Goal: Information Seeking & Learning: Learn about a topic

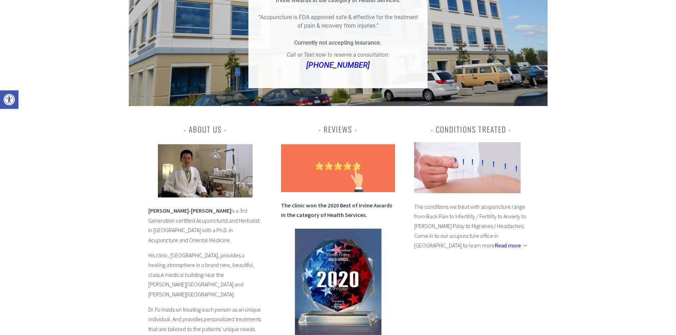
scroll to position [178, 0]
click at [495, 242] on link "Read more →" at bounding box center [511, 245] width 33 height 7
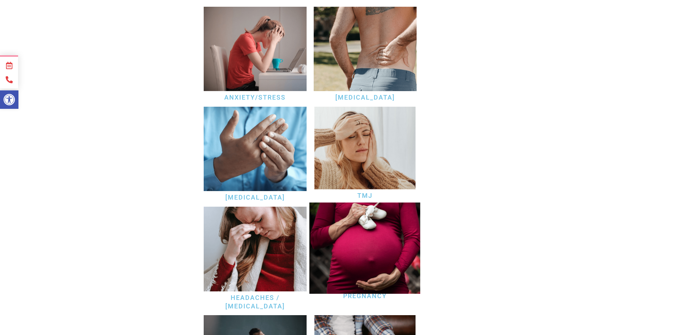
scroll to position [249, 0]
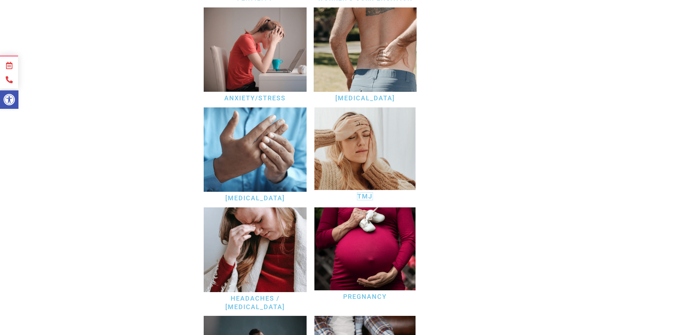
click at [366, 193] on link "TMJ" at bounding box center [365, 196] width 15 height 7
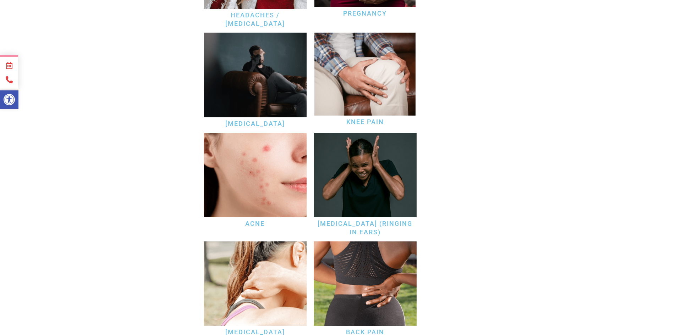
scroll to position [533, 0]
click at [372, 220] on link "Tinnitus (ringing in Ears)" at bounding box center [365, 228] width 95 height 16
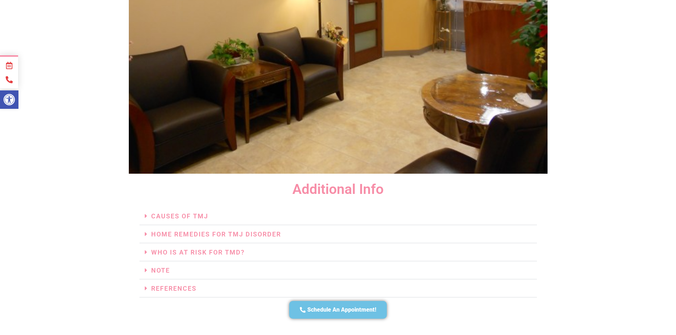
scroll to position [1598, 0]
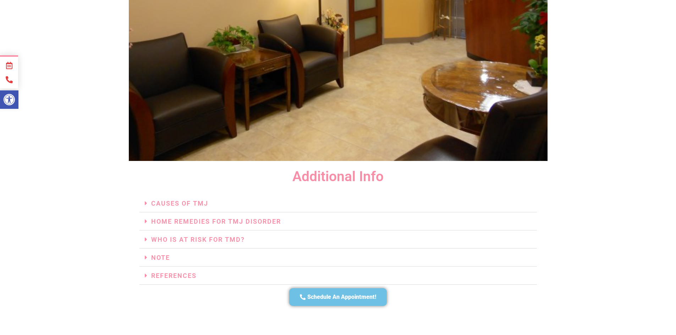
click at [146, 218] on icon at bounding box center [146, 221] width 3 height 6
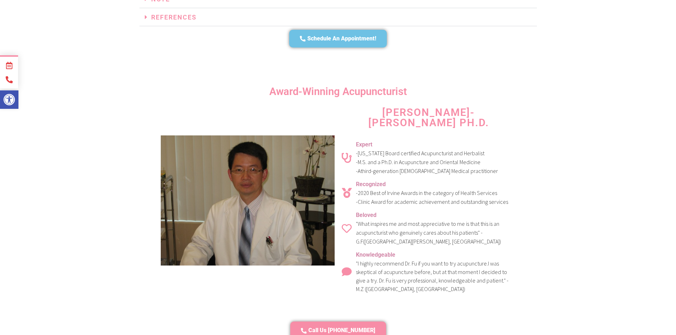
scroll to position [1988, 0]
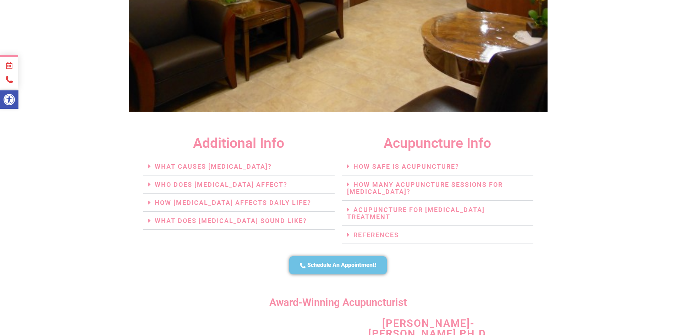
scroll to position [1491, 0]
